Goal: Transaction & Acquisition: Purchase product/service

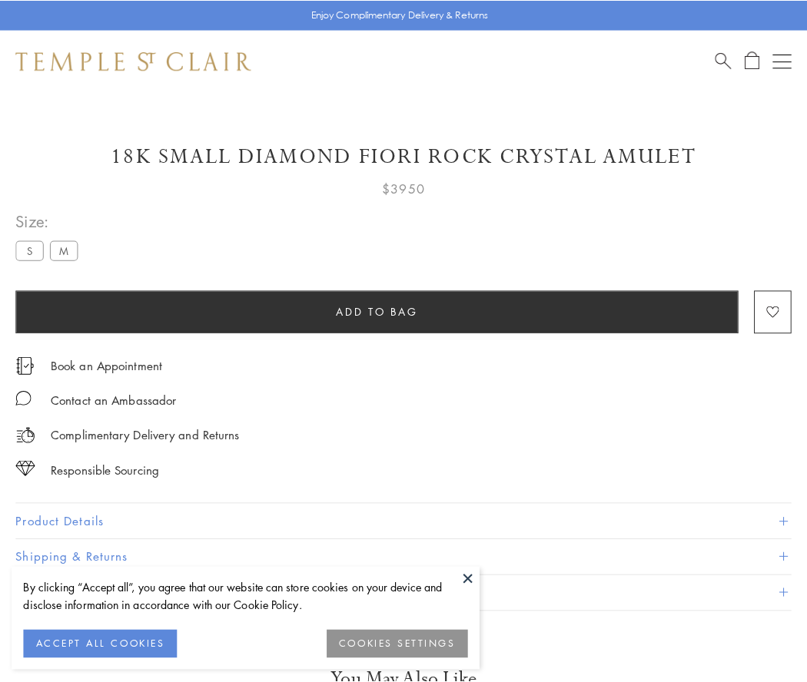
scroll to position [91, 0]
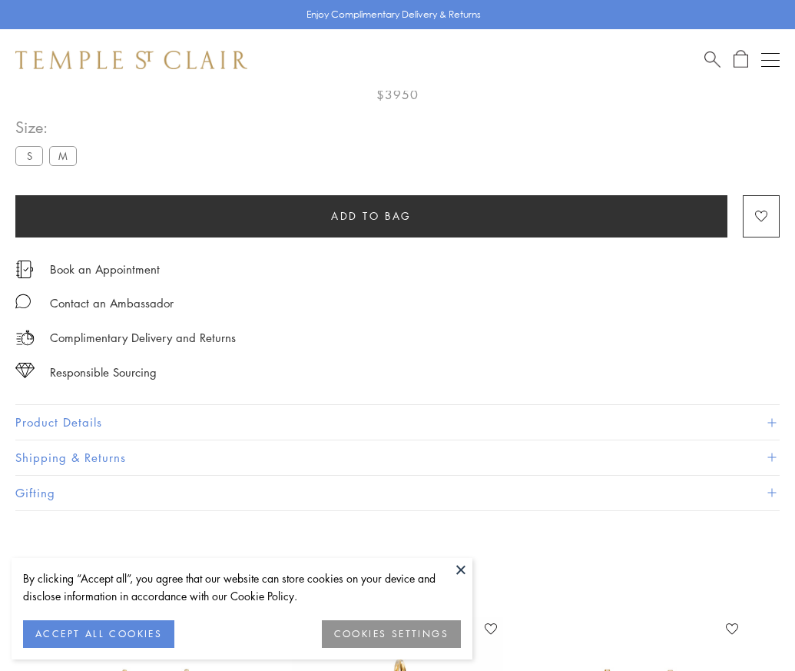
click at [371, 215] on span "Add to bag" at bounding box center [371, 215] width 81 height 17
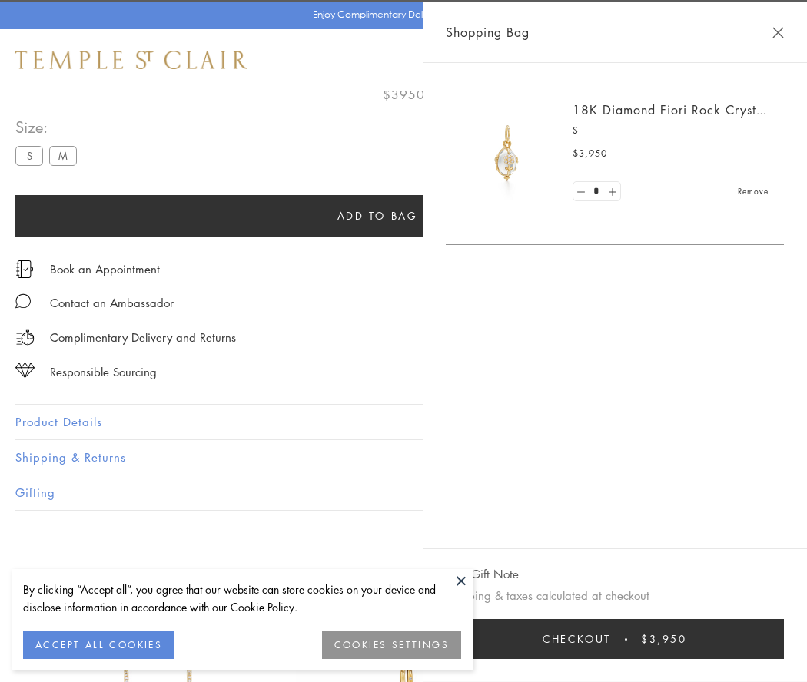
click at [784, 639] on button "Checkout $3,950" at bounding box center [615, 639] width 338 height 40
